Goal: Task Accomplishment & Management: Manage account settings

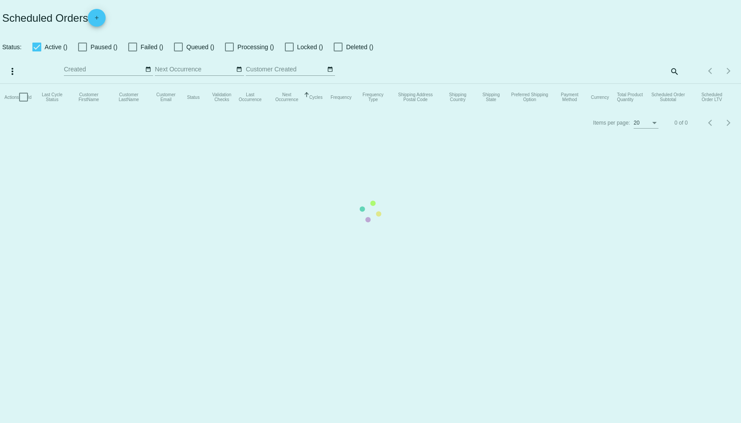
checkbox input "true"
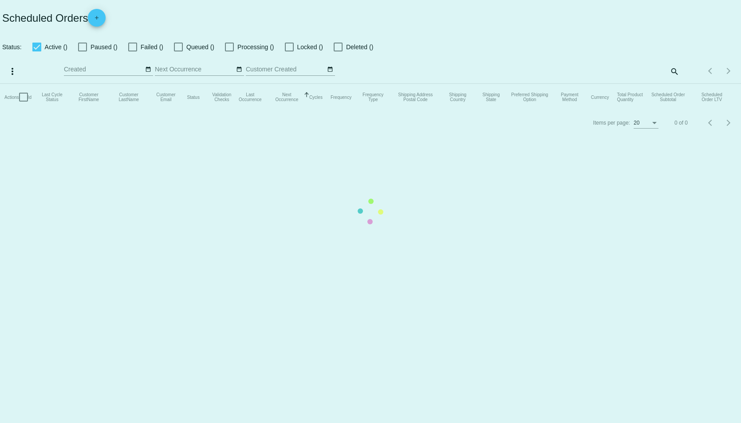
checkbox input "true"
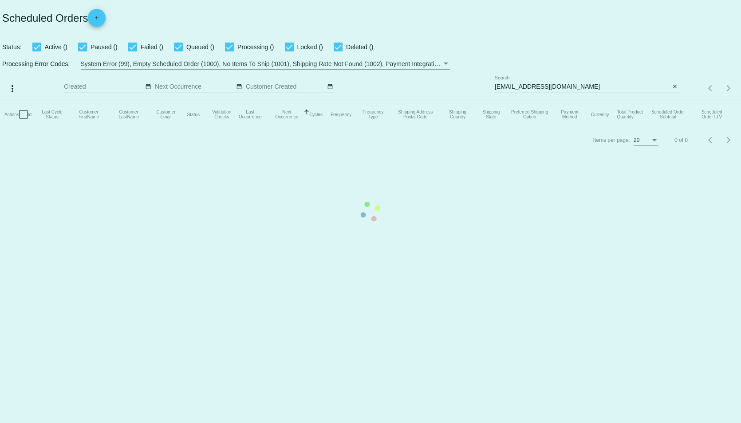
click at [677, 101] on mat-table "Actions Id Last Cycle Status Customer FirstName Customer LastName Customer Emai…" at bounding box center [370, 114] width 741 height 27
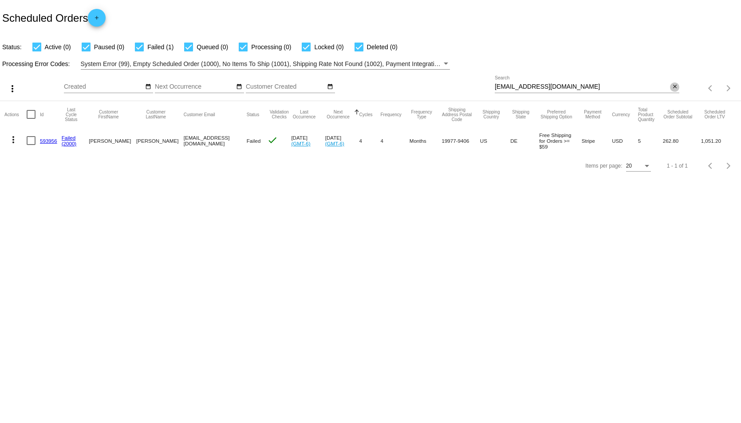
click at [675, 87] on mat-icon "close" at bounding box center [675, 86] width 6 height 7
click at [635, 87] on div "search" at bounding box center [587, 89] width 185 height 14
click at [676, 101] on mat-table "Actions Id Last Cycle Status Customer FirstName Customer LastName Customer Emai…" at bounding box center [370, 127] width 741 height 52
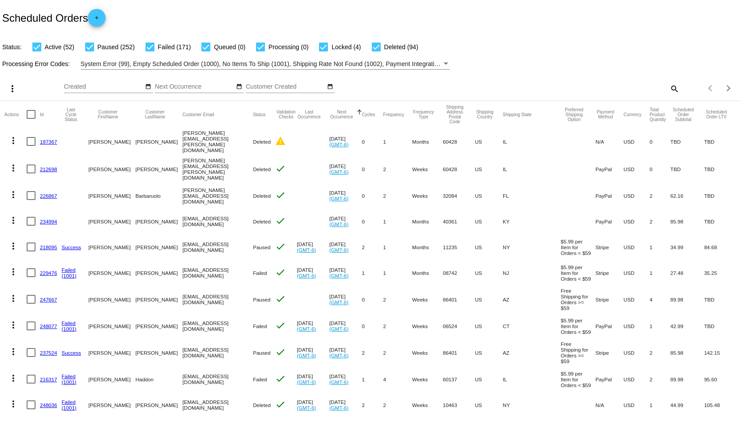
click at [669, 90] on mat-icon "search" at bounding box center [674, 89] width 11 height 14
click at [636, 88] on input "Search" at bounding box center [587, 86] width 185 height 7
type input "joy"
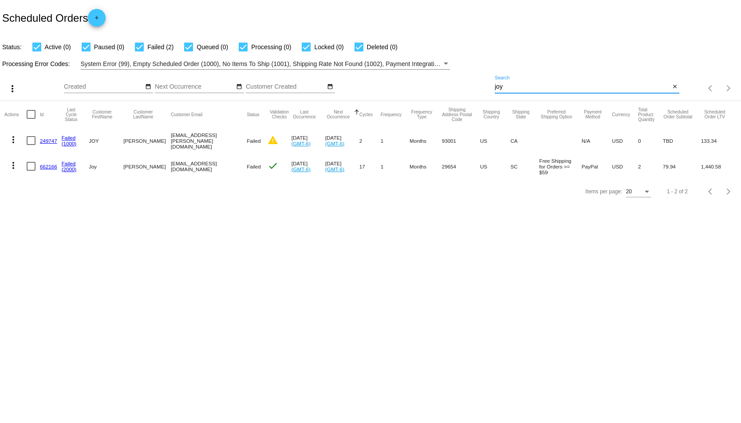
click at [50, 166] on link "662166" at bounding box center [48, 167] width 17 height 6
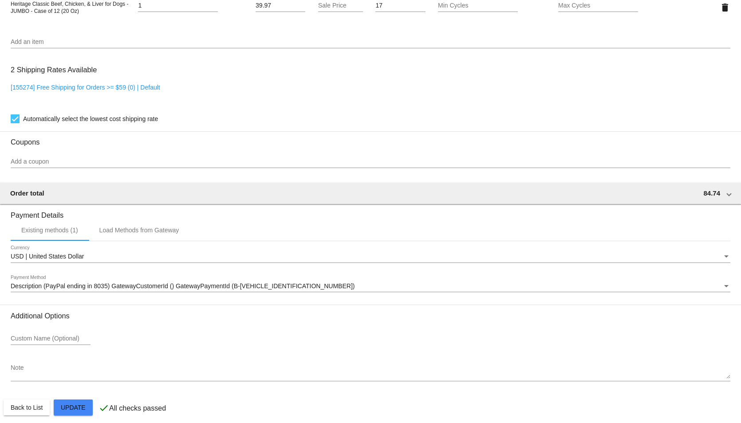
scroll to position [702, 0]
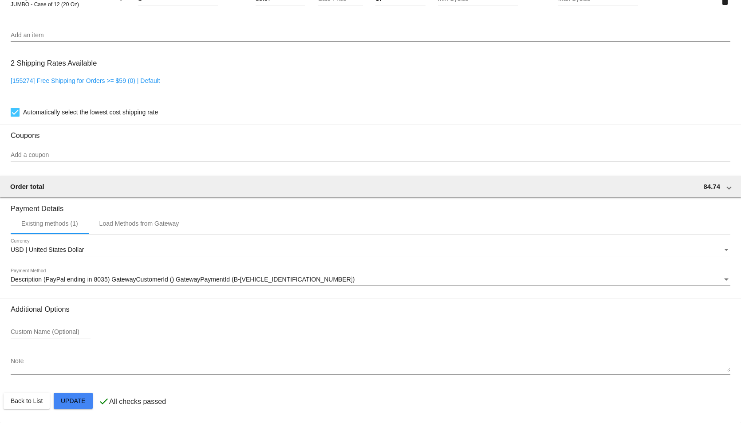
click at [722, 277] on div "Payment Method" at bounding box center [726, 279] width 8 height 7
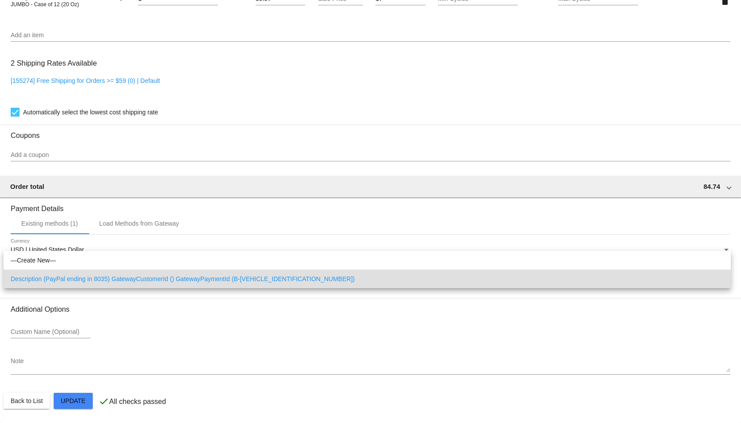
click at [324, 329] on div at bounding box center [370, 211] width 741 height 423
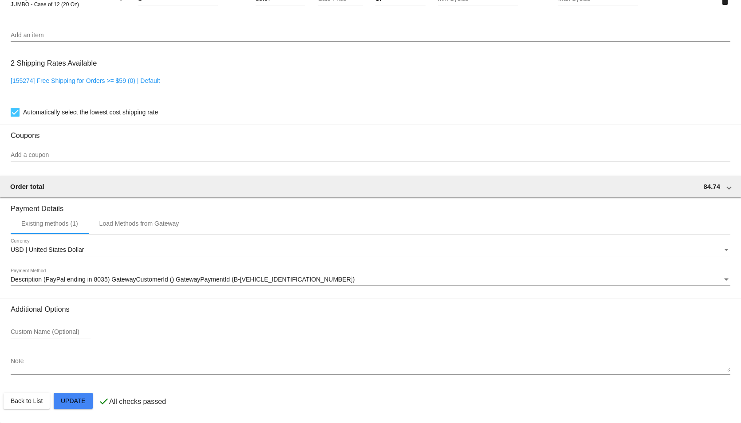
click at [46, 283] on span "Description (PayPal ending in 8035) GatewayCustomerId () GatewayPaymentId (B-2X…" at bounding box center [183, 279] width 344 height 7
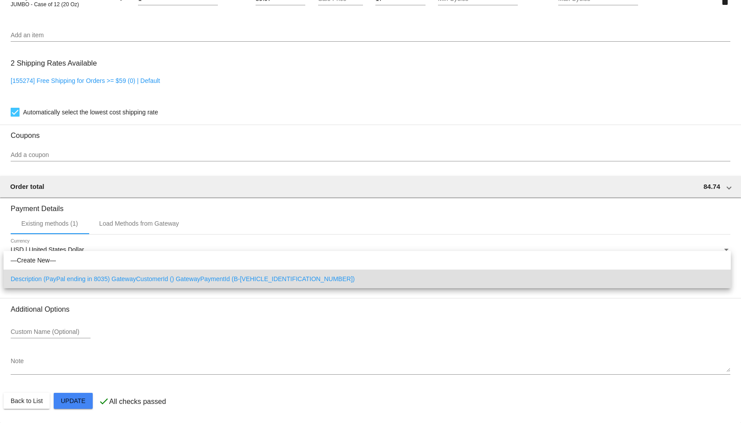
click at [102, 345] on div at bounding box center [370, 211] width 741 height 423
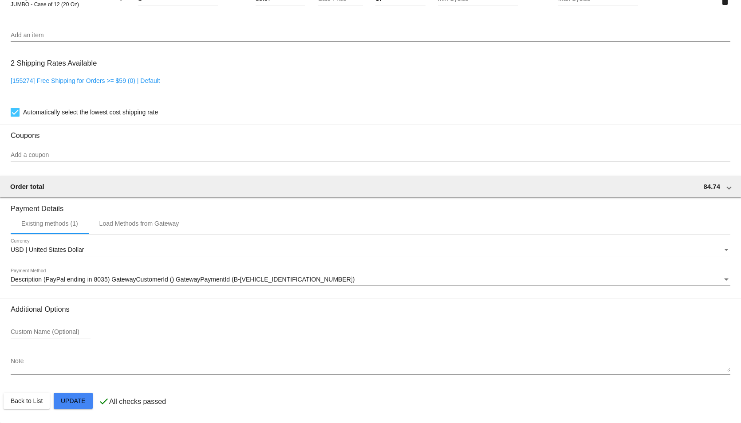
click at [722, 276] on div "Payment Method" at bounding box center [726, 279] width 8 height 7
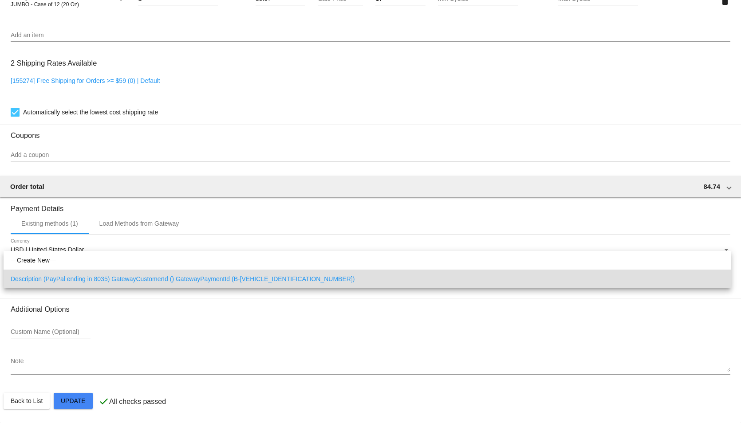
click at [86, 278] on span "Description (PayPal ending in 8035) GatewayCustomerId () GatewayPaymentId (B-2X…" at bounding box center [367, 279] width 713 height 19
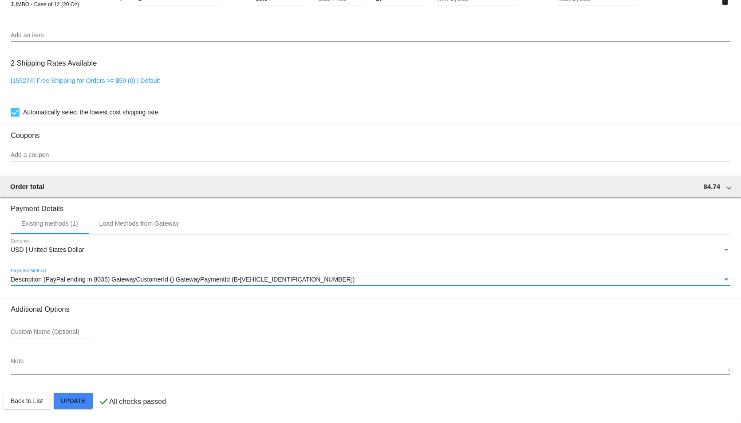
click at [65, 283] on span "Description (PayPal ending in 8035) GatewayCustomerId () GatewayPaymentId (B-2X…" at bounding box center [183, 279] width 344 height 7
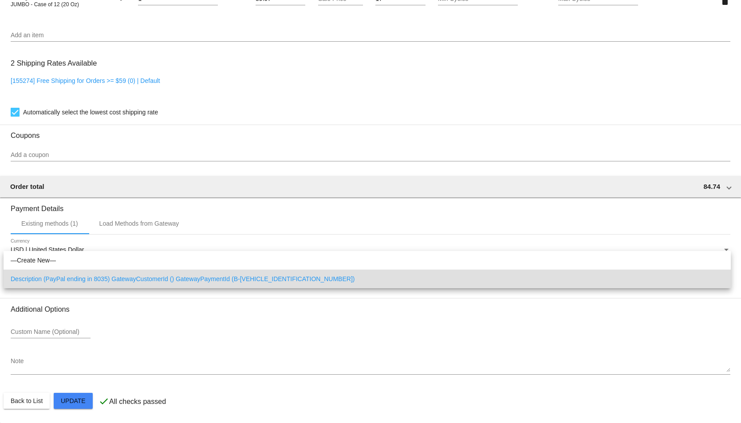
click at [105, 359] on div at bounding box center [370, 211] width 741 height 423
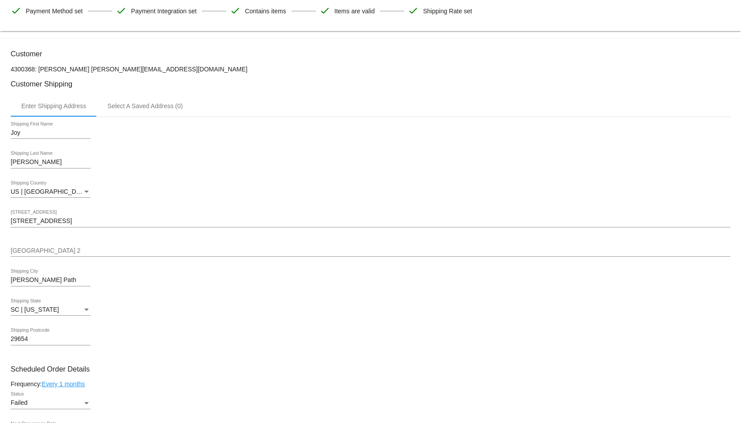
scroll to position [0, 0]
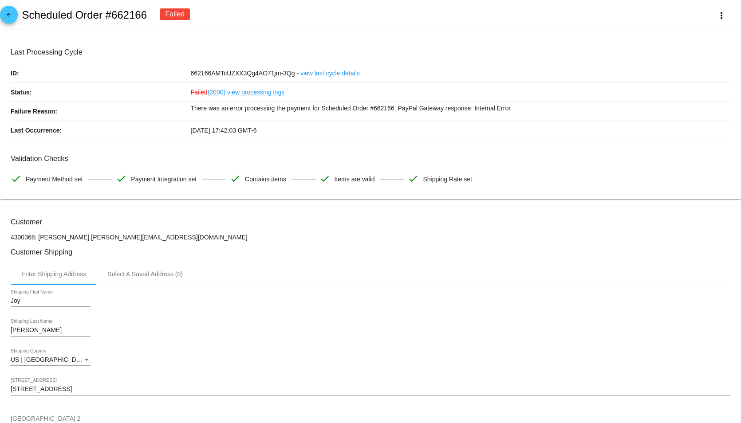
click at [14, 16] on mat-icon "arrow_back" at bounding box center [9, 17] width 11 height 11
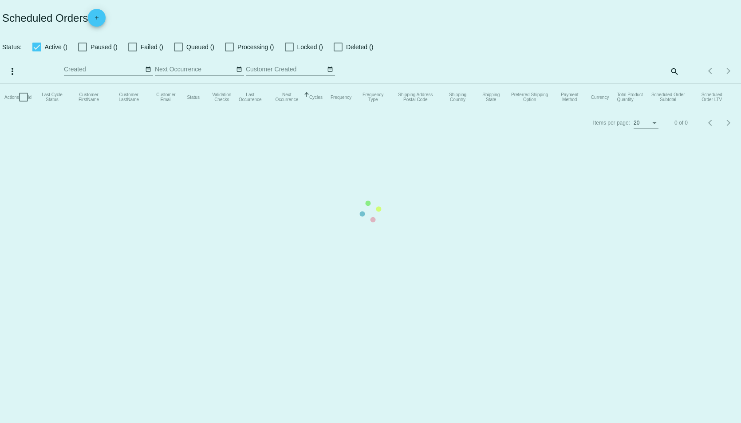
checkbox input "true"
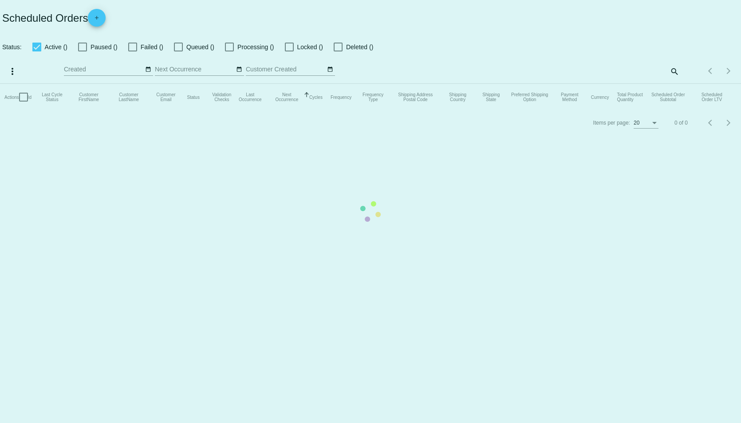
checkbox input "true"
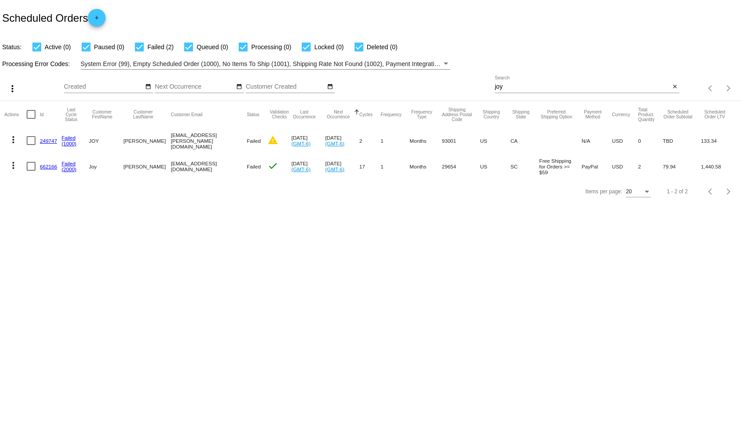
drag, startPoint x: 198, startPoint y: 167, endPoint x: 161, endPoint y: 167, distance: 37.3
click at [161, 167] on mat-row "more_vert 662166 Failed (2000) Joy Hanley joyhanley@att.net Failed check Aug 9 …" at bounding box center [370, 167] width 732 height 26
copy mat-row "[EMAIL_ADDRESS][DOMAIN_NAME]"
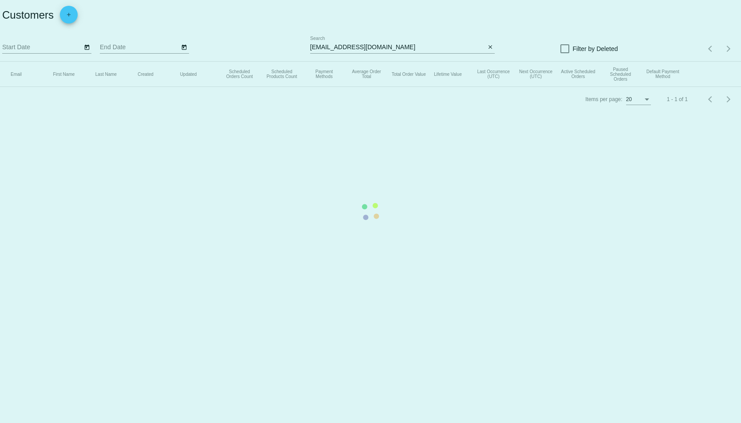
click at [414, 48] on input "[EMAIL_ADDRESS][DOMAIN_NAME]" at bounding box center [397, 47] width 175 height 7
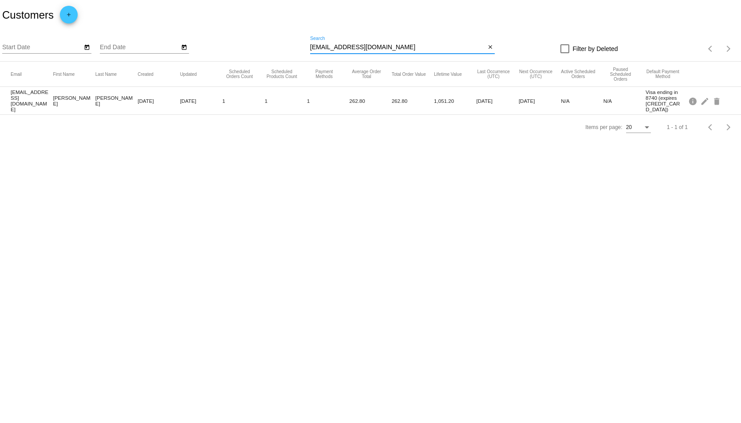
drag, startPoint x: 414, startPoint y: 48, endPoint x: 213, endPoint y: 44, distance: 200.6
click at [213, 44] on div "Start Date End Date zoomzoom378004@yahoo.com Search close Filter by Deleted Ite…" at bounding box center [370, 46] width 741 height 32
paste input "[EMAIL_ADDRESS][DOMAIN_NAME]"
drag, startPoint x: 322, startPoint y: 45, endPoint x: 288, endPoint y: 47, distance: 33.8
click at [288, 47] on app-dashboard-customers "Customers add Start Date End Date joyhanley@att.net Search close Filter by Dele…" at bounding box center [370, 70] width 741 height 140
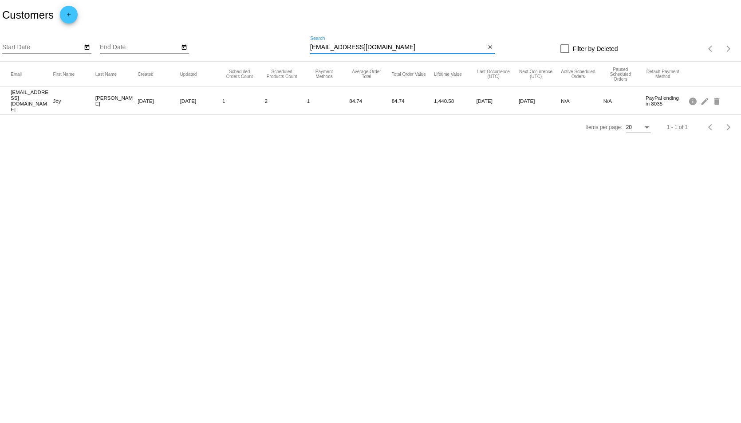
click at [456, 47] on app-dashboard-customers "Customers add Start Date End Date joyhanley@att.net Search close Filter by Dele…" at bounding box center [370, 70] width 741 height 140
type input "[EMAIL_ADDRESS][DOMAIN_NAME]"
click at [704, 99] on mat-icon "edit" at bounding box center [705, 101] width 11 height 14
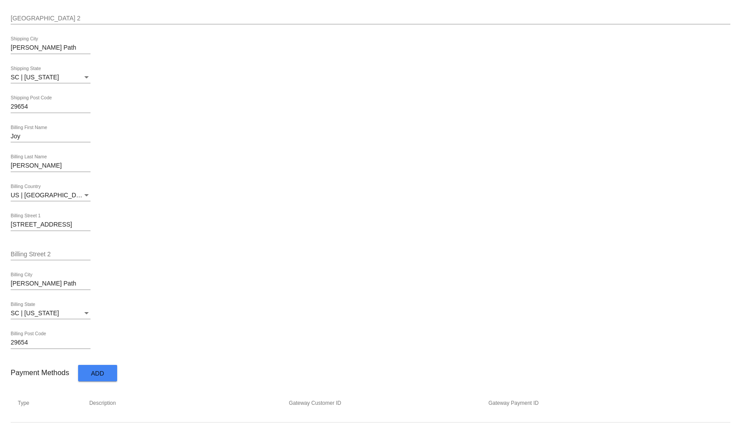
scroll to position [370, 0]
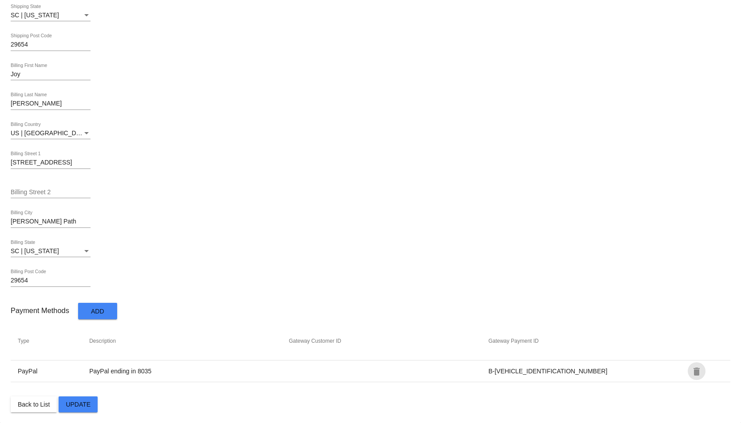
click at [691, 372] on mat-icon "delete" at bounding box center [696, 372] width 11 height 11
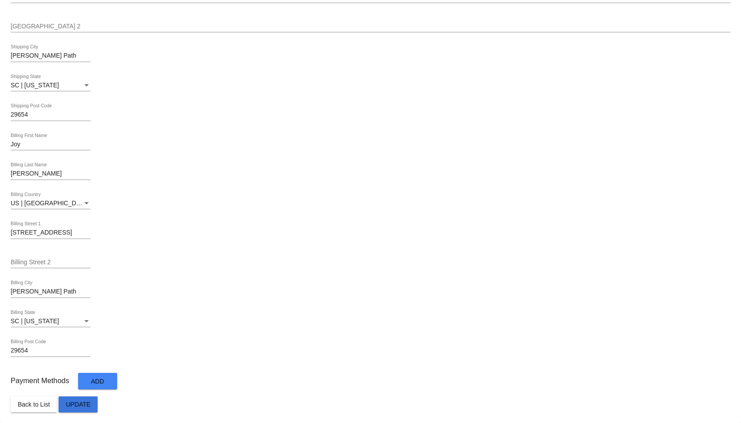
click at [72, 404] on span "Update" at bounding box center [78, 404] width 25 height 7
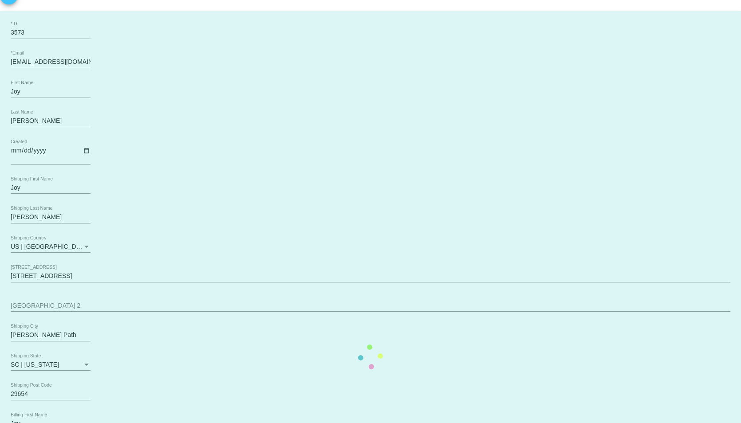
scroll to position [0, 0]
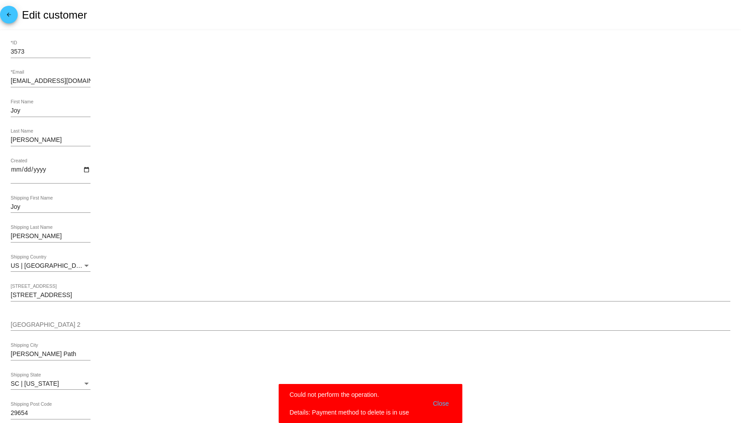
click at [8, 19] on mat-icon "arrow_back" at bounding box center [9, 17] width 11 height 11
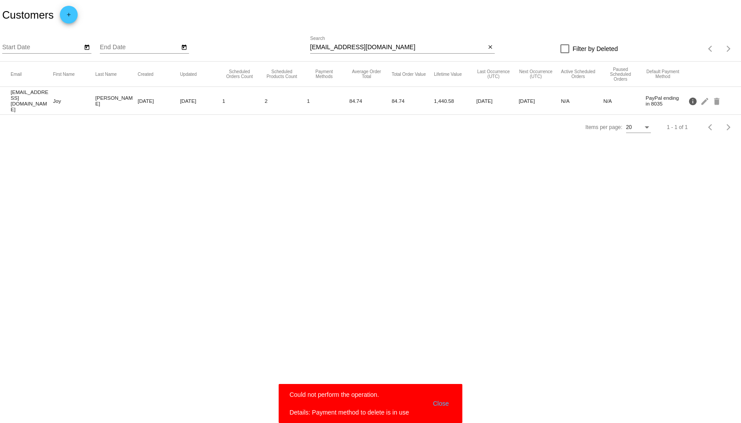
click at [693, 97] on mat-icon "info" at bounding box center [693, 101] width 11 height 14
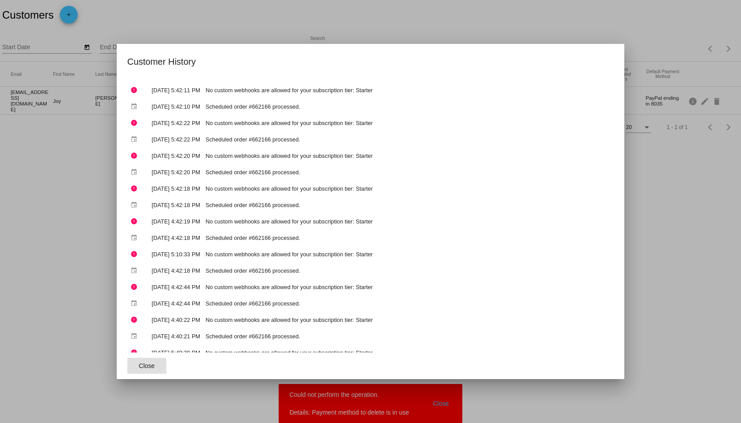
scroll to position [279, 0]
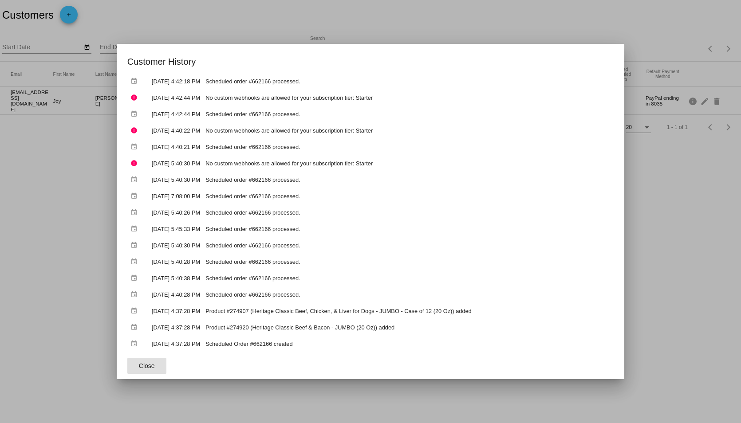
click at [144, 367] on span "Close" at bounding box center [147, 366] width 16 height 7
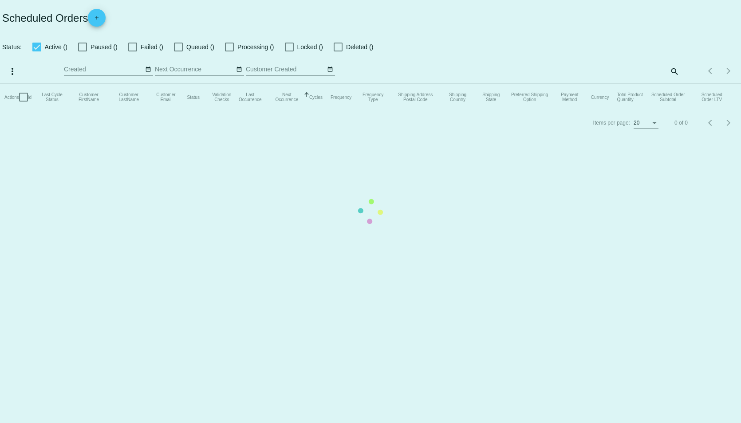
checkbox input "true"
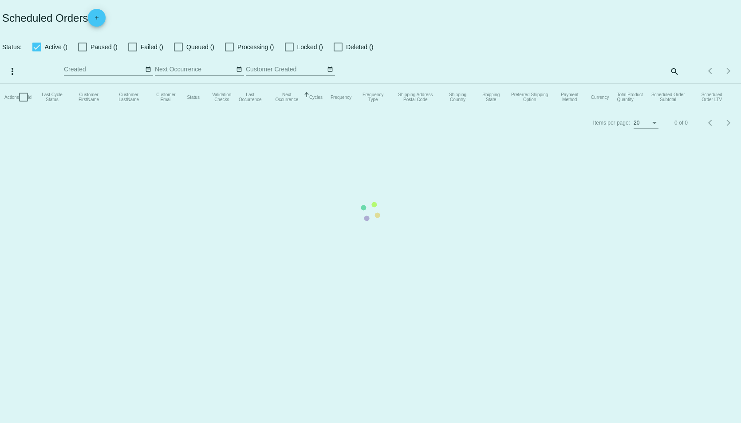
checkbox input "true"
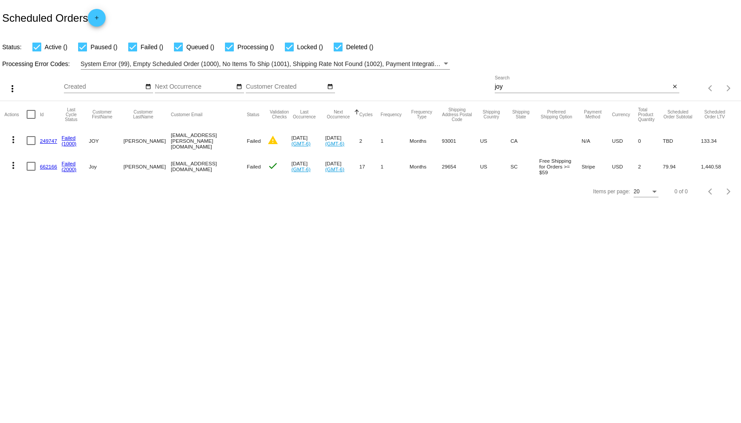
click at [47, 166] on link "662166" at bounding box center [48, 167] width 17 height 6
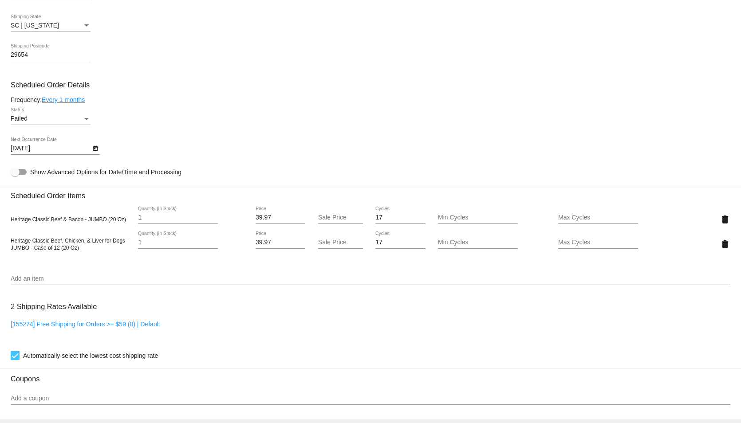
scroll to position [444, 0]
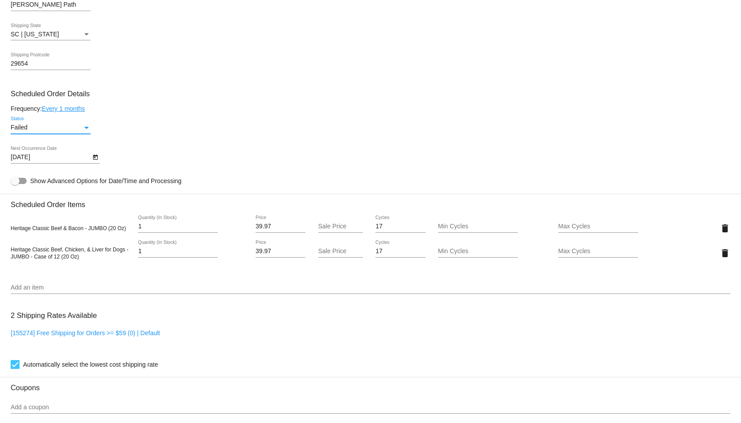
click at [83, 131] on div "Status" at bounding box center [87, 127] width 8 height 7
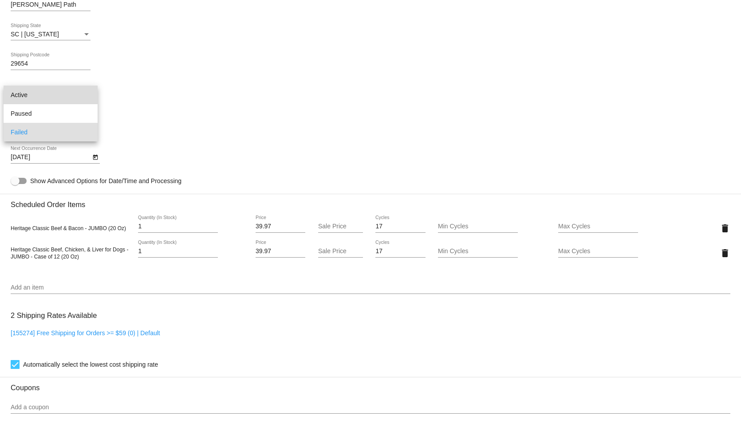
click at [35, 91] on span "Active" at bounding box center [51, 95] width 80 height 19
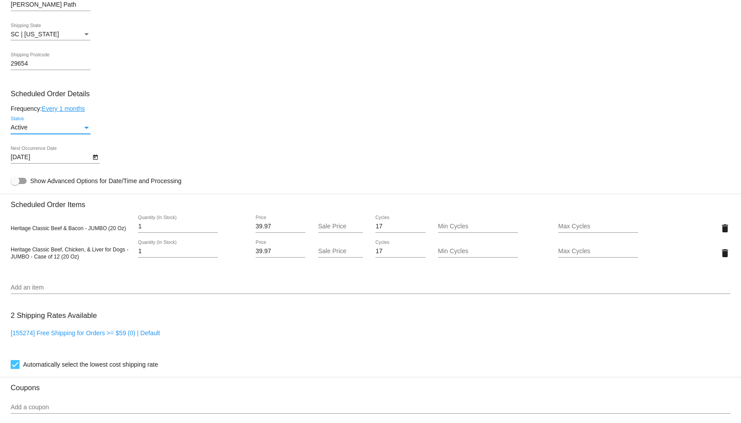
click at [94, 163] on icon "Open calendar" at bounding box center [95, 157] width 6 height 11
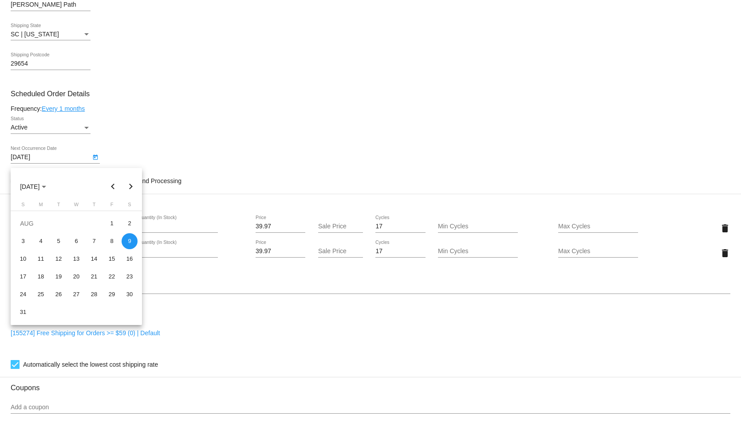
click at [128, 187] on button "Next month" at bounding box center [131, 187] width 18 height 18
click at [39, 273] on div "15" at bounding box center [41, 277] width 16 height 16
type input "[DATE]"
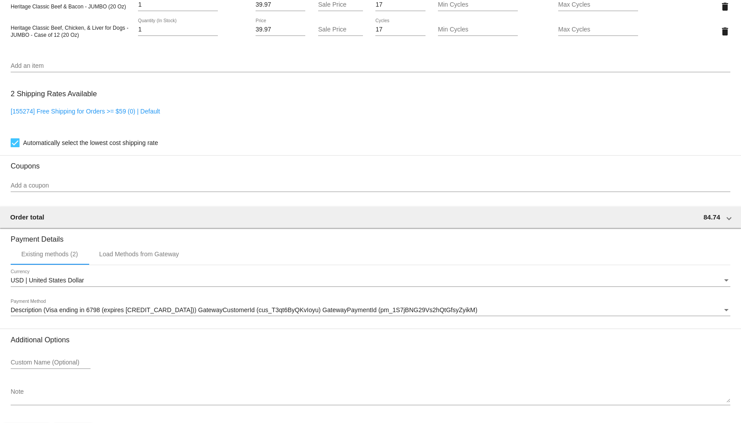
scroll to position [702, 0]
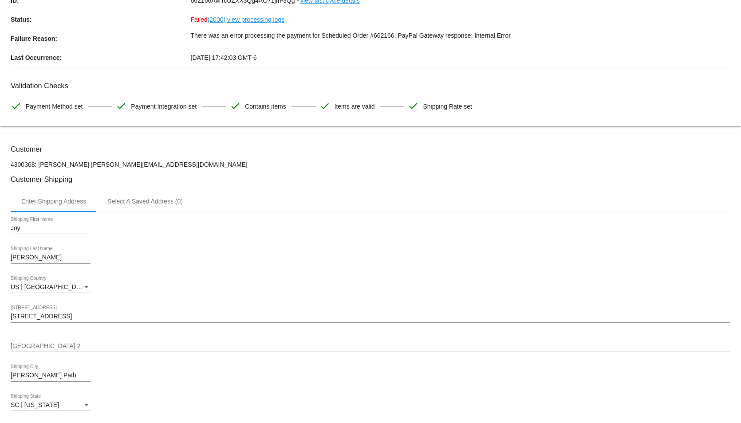
scroll to position [0, 0]
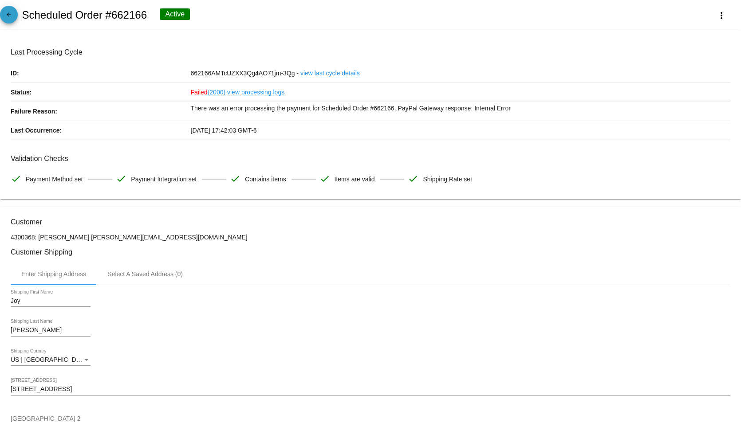
click at [10, 18] on mat-icon "arrow_back" at bounding box center [9, 17] width 11 height 11
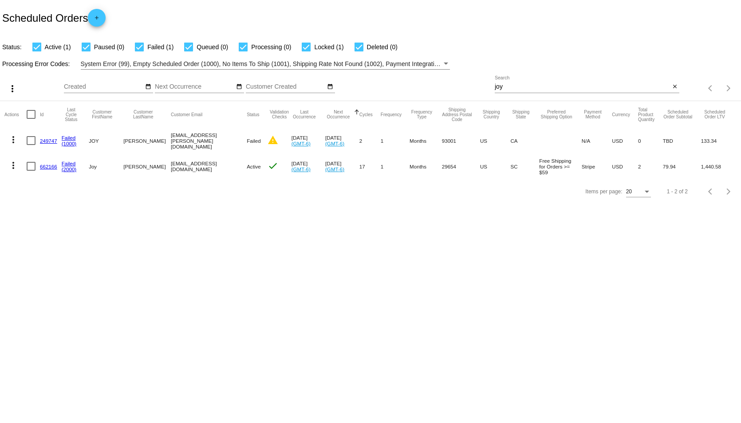
click at [13, 165] on mat-icon "more_vert" at bounding box center [13, 165] width 11 height 11
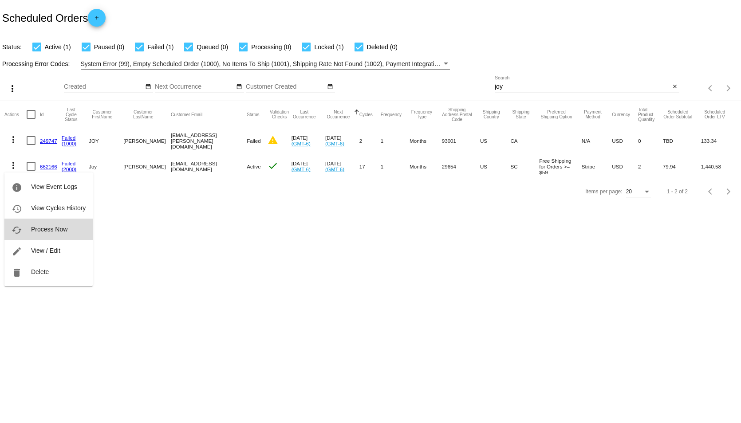
click at [57, 227] on span "Process Now" at bounding box center [49, 229] width 36 height 7
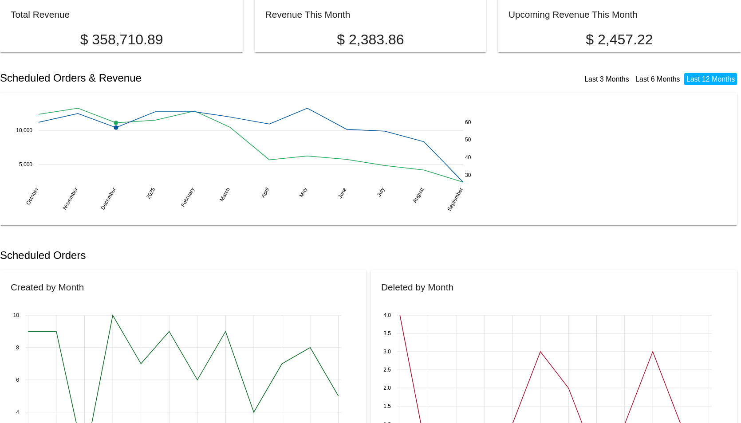
scroll to position [89, 0]
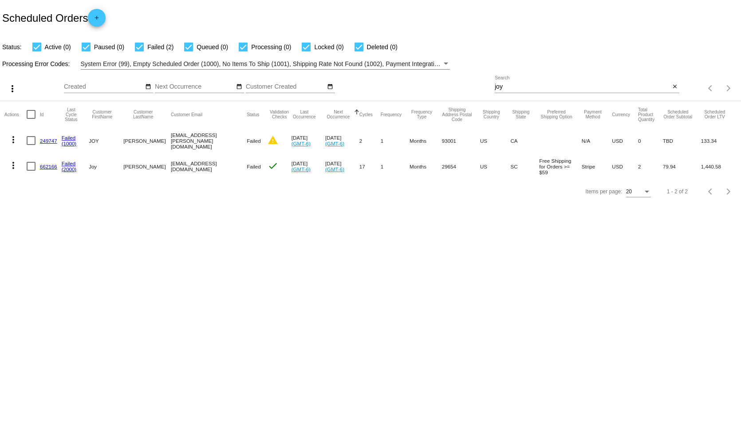
click at [16, 166] on mat-icon "more_vert" at bounding box center [13, 165] width 11 height 11
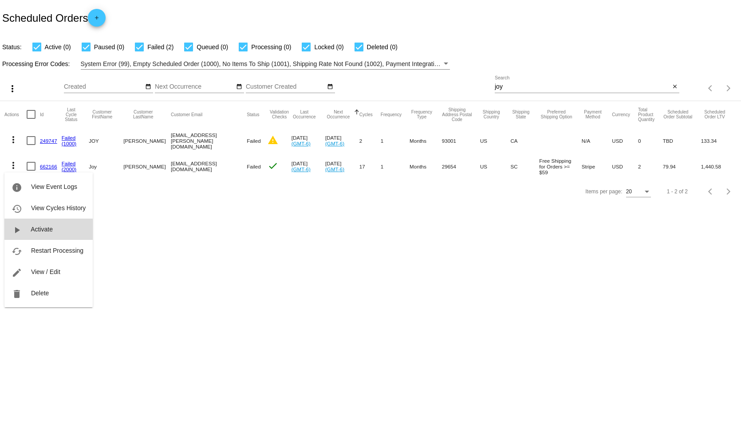
click at [73, 233] on button "play_arrow Activate" at bounding box center [48, 229] width 88 height 21
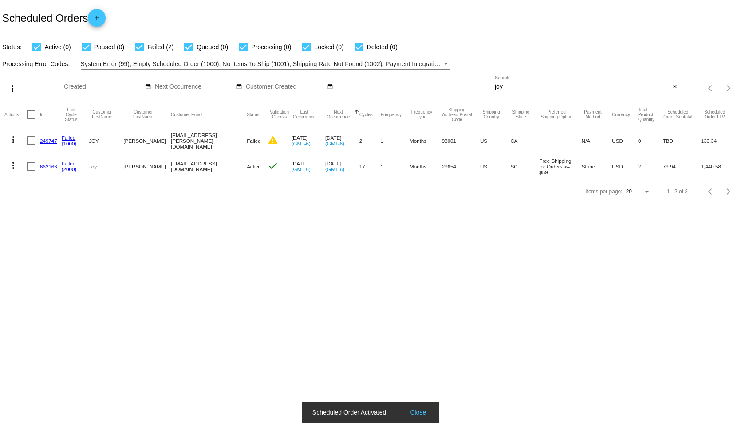
click at [14, 166] on mat-icon "more_vert" at bounding box center [13, 165] width 11 height 11
click at [38, 255] on button "edit View / Edit" at bounding box center [48, 250] width 88 height 21
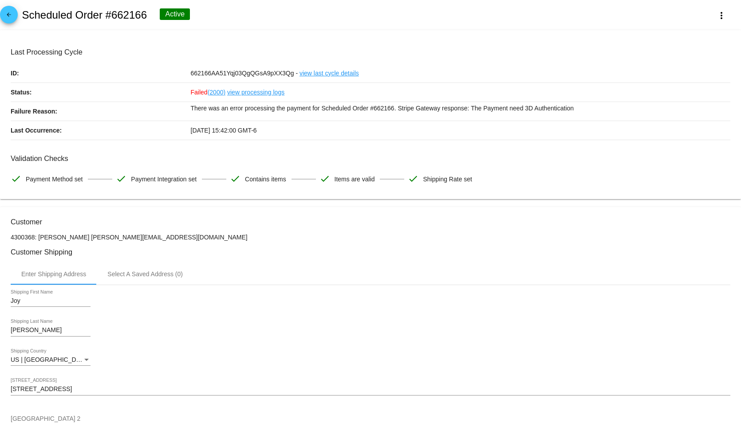
click at [251, 93] on link "view processing logs" at bounding box center [255, 92] width 57 height 19
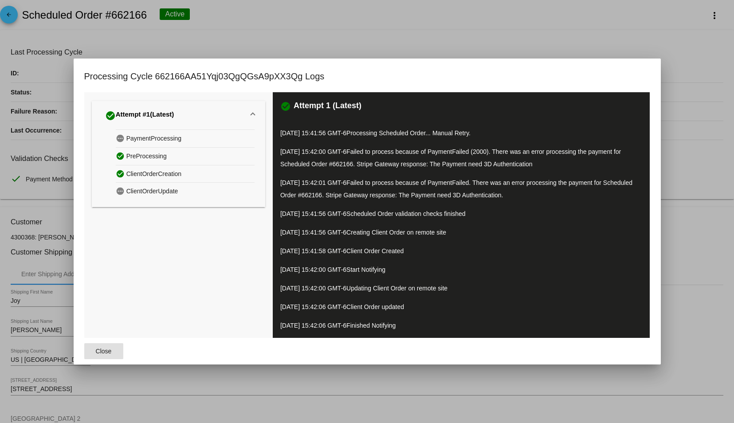
click at [104, 348] on span "Close" at bounding box center [104, 351] width 16 height 7
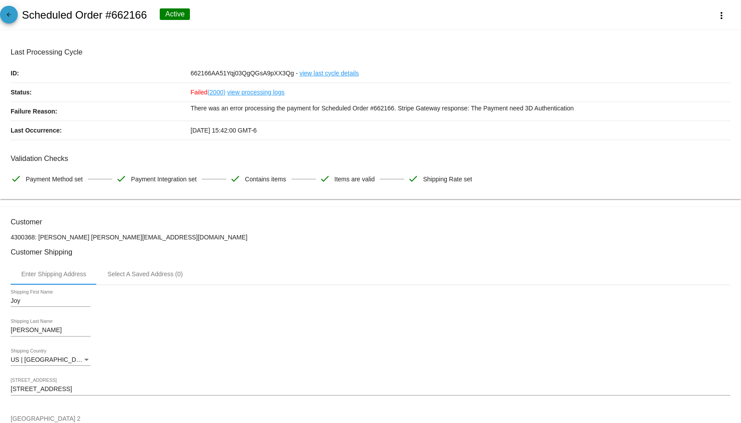
click at [12, 19] on mat-icon "arrow_back" at bounding box center [9, 17] width 11 height 11
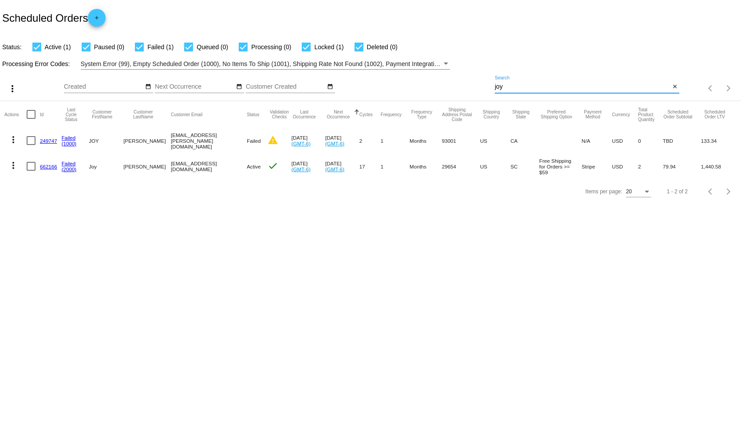
drag, startPoint x: 511, startPoint y: 88, endPoint x: 483, endPoint y: 85, distance: 27.6
click at [483, 85] on div "more_vert Sep Jan Feb Mar [DATE]" at bounding box center [370, 86] width 741 height 32
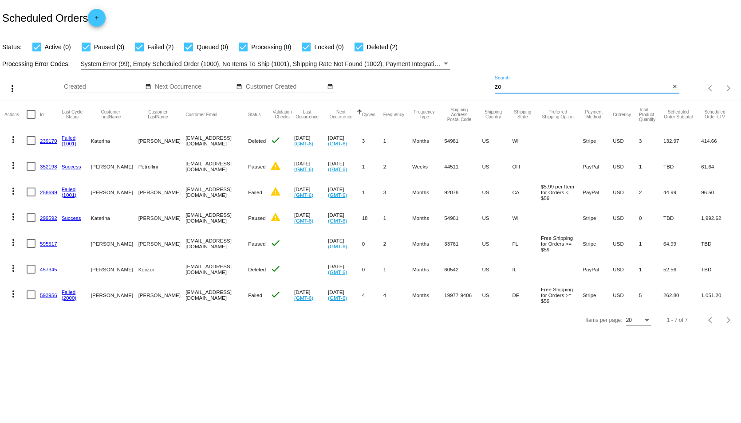
type input "[EMAIL_ADDRESS][DOMAIN_NAME]"
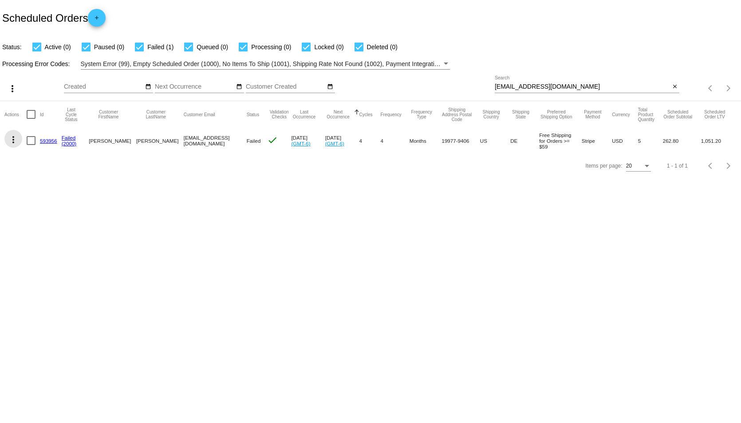
click at [13, 139] on mat-icon "more_vert" at bounding box center [13, 139] width 11 height 11
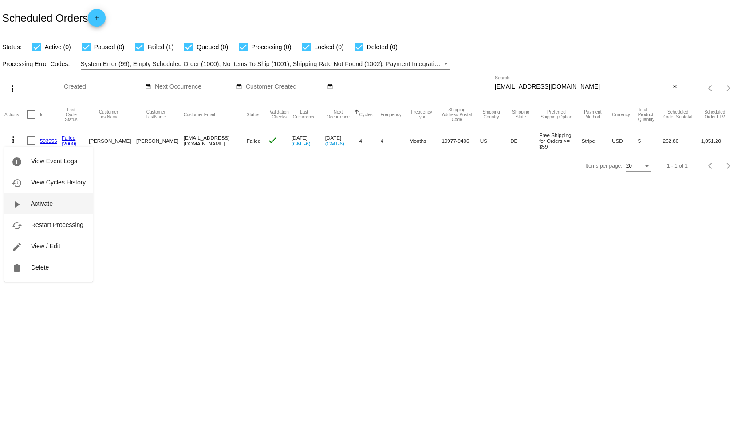
click at [36, 207] on span "Activate" at bounding box center [42, 203] width 22 height 7
